Goal: Task Accomplishment & Management: Complete application form

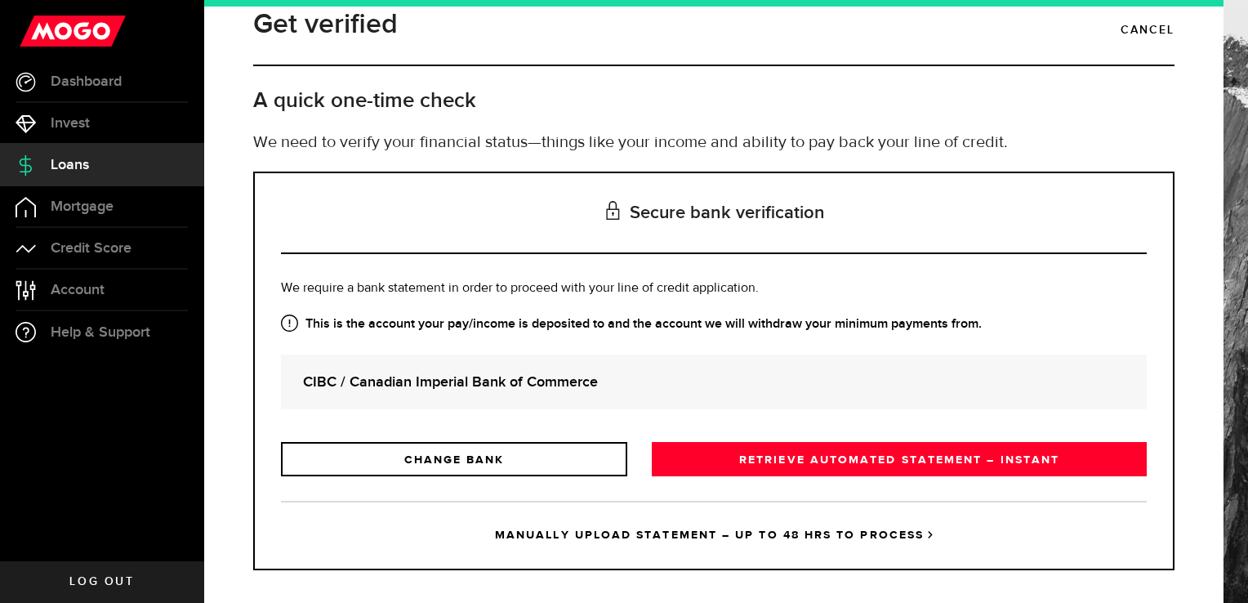
scroll to position [39, 0]
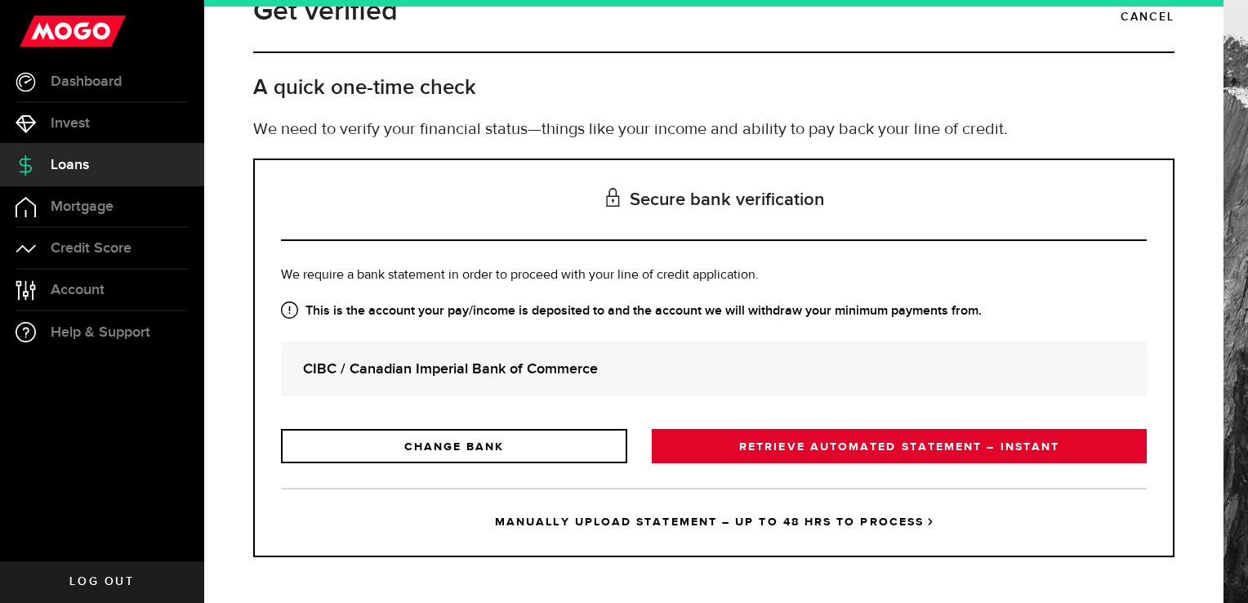
click at [769, 448] on link "RETRIEVE AUTOMATED STATEMENT – INSTANT" at bounding box center [899, 446] width 495 height 34
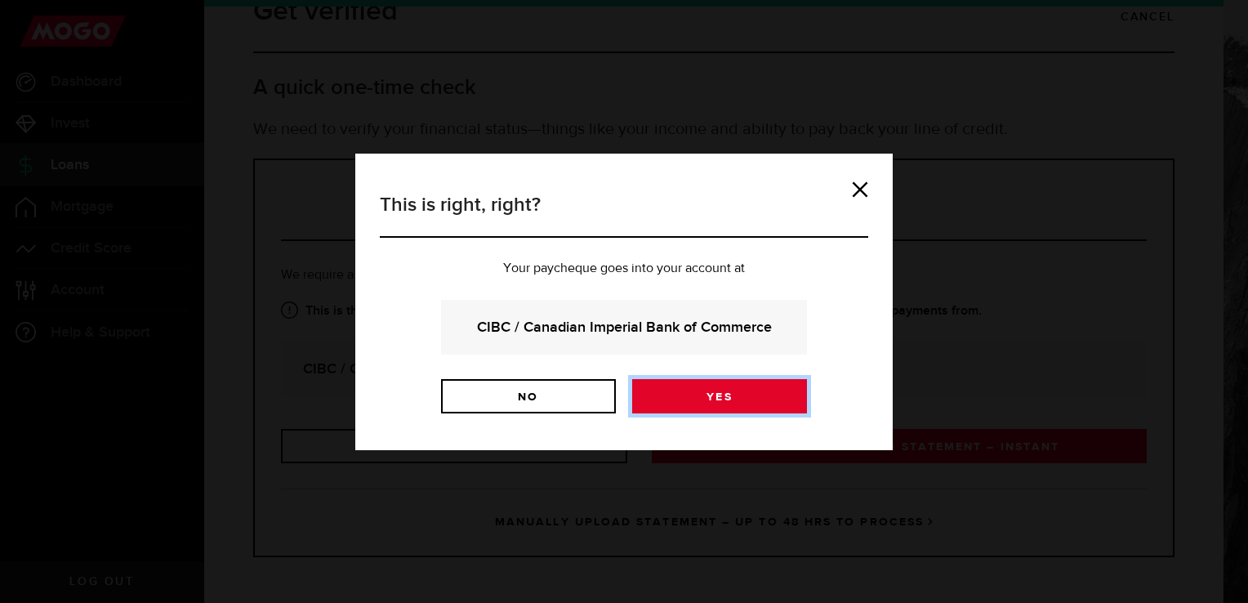
click at [673, 394] on link "Yes" at bounding box center [719, 396] width 175 height 34
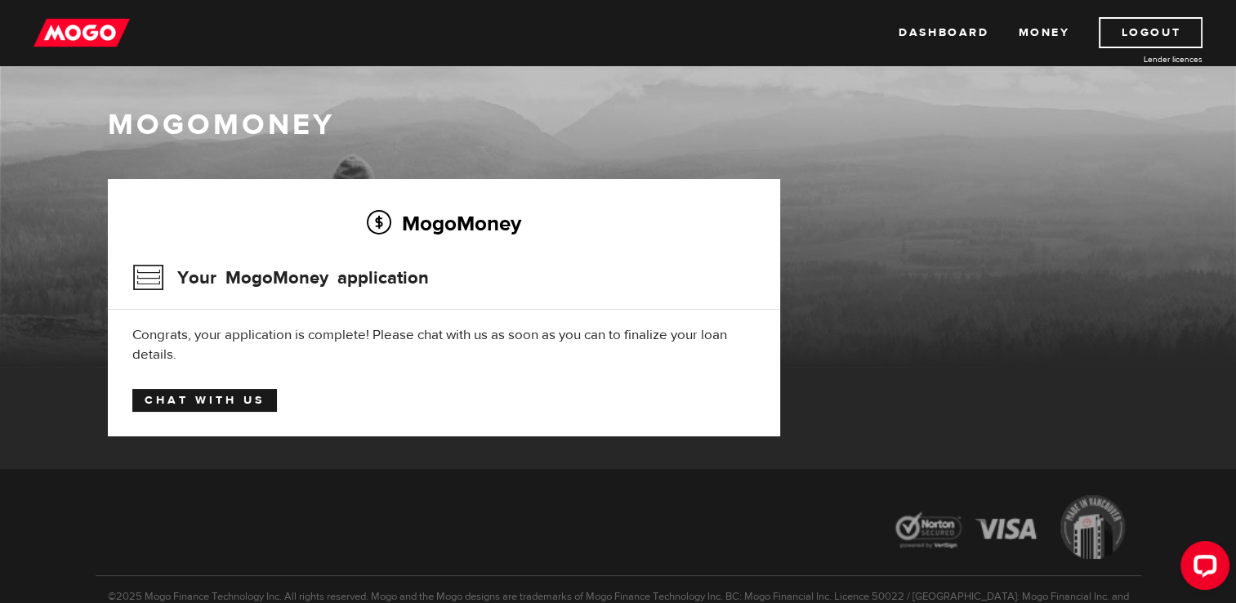
click at [161, 394] on link "Chat with us" at bounding box center [204, 400] width 145 height 23
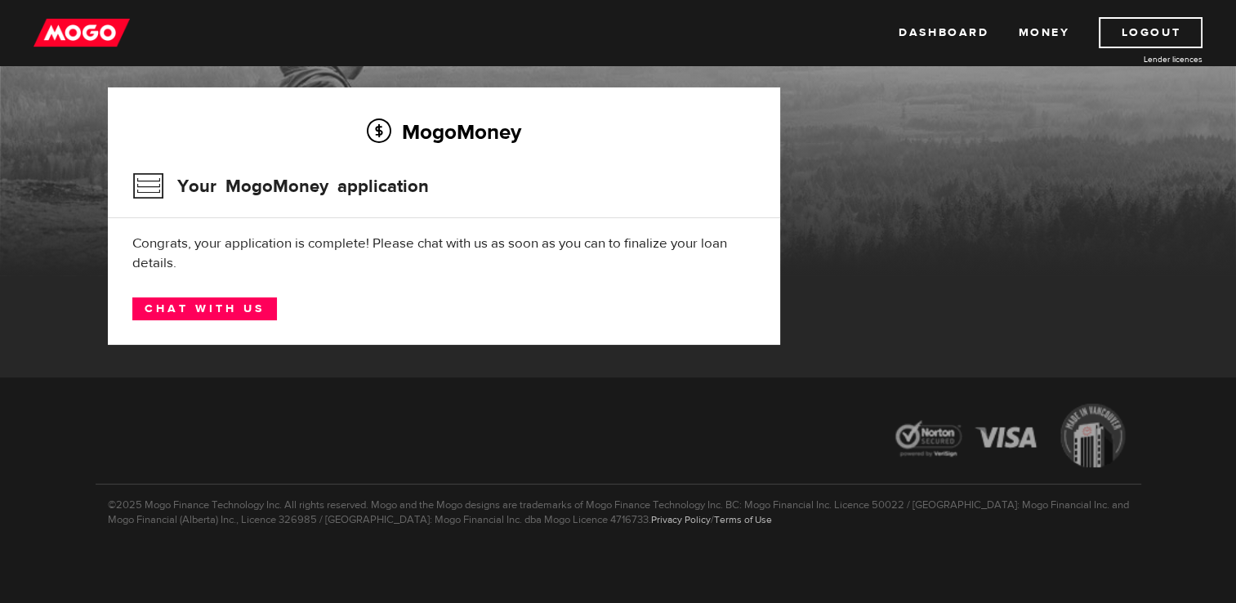
scroll to position [95, 0]
